Goal: Transaction & Acquisition: Purchase product/service

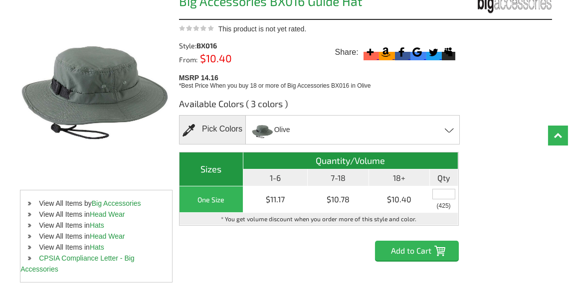
scroll to position [117, 0]
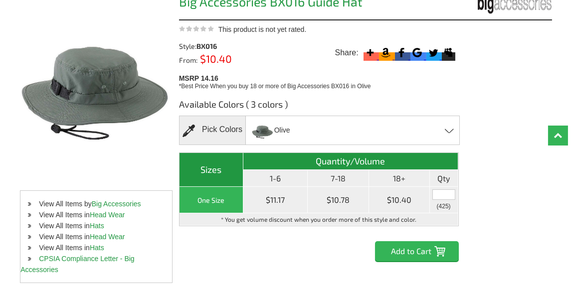
click at [230, 200] on div "One Size" at bounding box center [211, 200] width 59 height 12
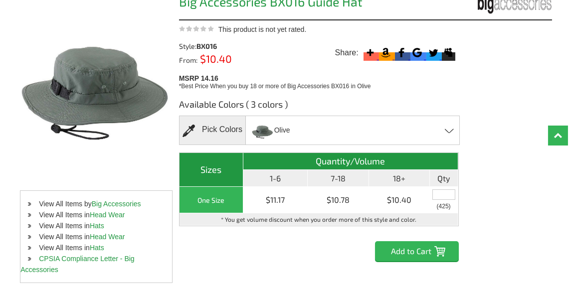
click at [426, 254] on input "Add to Cart" at bounding box center [417, 251] width 84 height 20
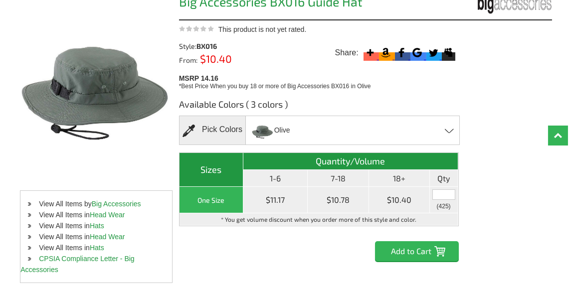
click at [440, 193] on input "text" at bounding box center [444, 195] width 23 height 10
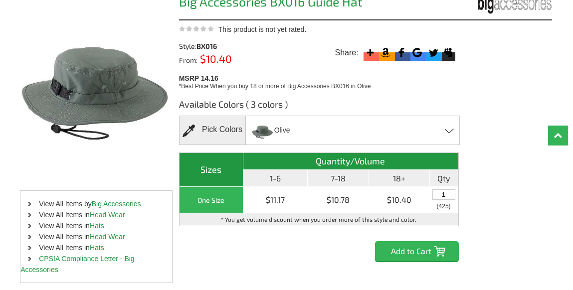
type input "1"
click at [421, 249] on input "Add to Cart" at bounding box center [417, 251] width 84 height 20
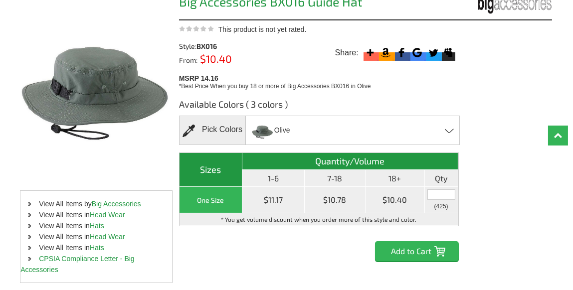
click at [438, 194] on input "text" at bounding box center [442, 195] width 28 height 10
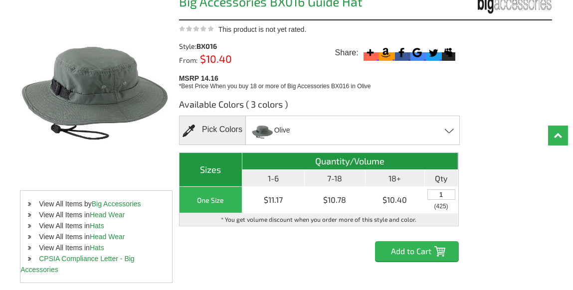
type input "1"
click at [419, 249] on input "Add to Cart" at bounding box center [417, 251] width 84 height 20
click at [558, 136] on link "Top" at bounding box center [558, 136] width 20 height 20
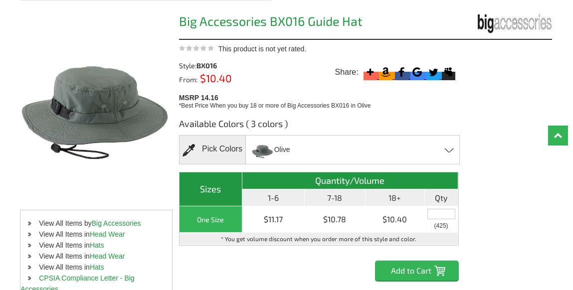
scroll to position [100, 0]
